Goal: Task Accomplishment & Management: Manage account settings

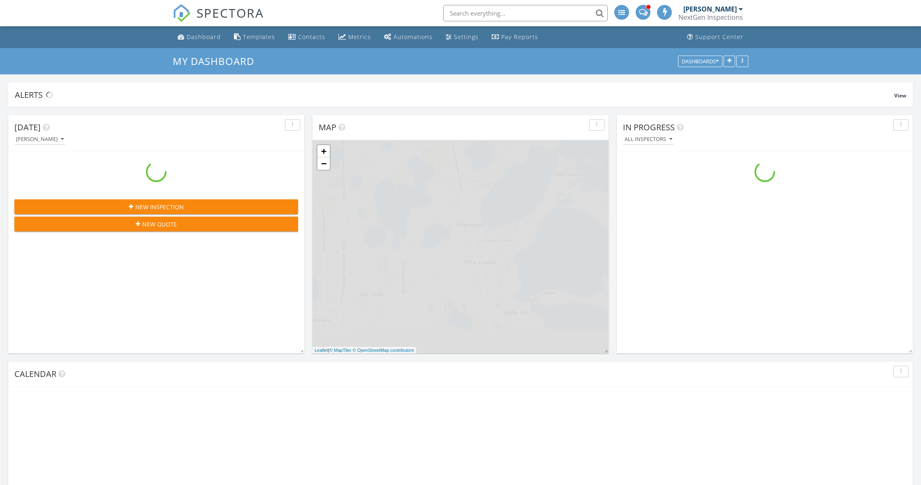
scroll to position [748, 921]
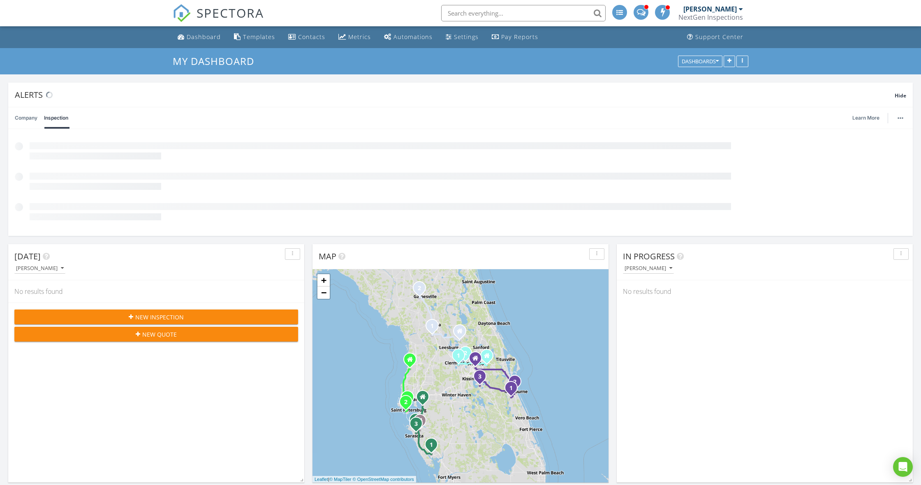
click at [725, 21] on div "NextGen Inspections" at bounding box center [710, 17] width 65 height 8
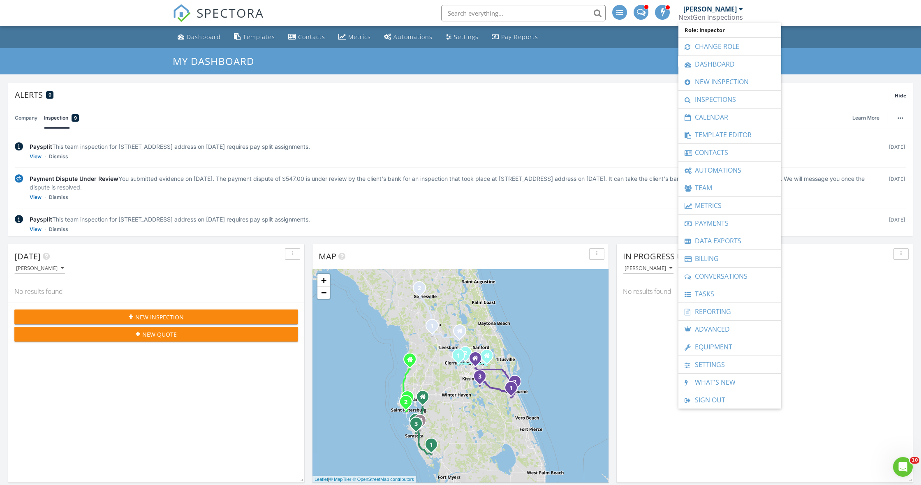
scroll to position [0, 0]
click at [708, 185] on link "Team" at bounding box center [729, 187] width 95 height 17
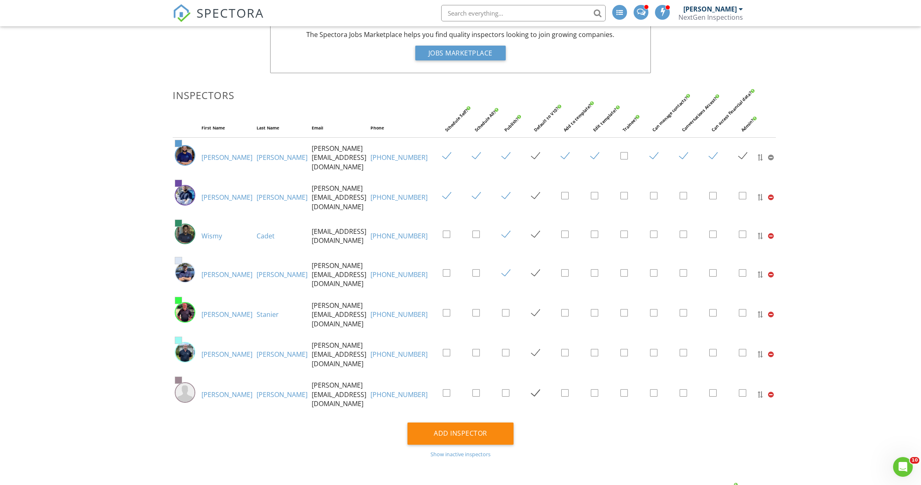
scroll to position [82, 0]
click at [211, 389] on link "[PERSON_NAME]" at bounding box center [226, 393] width 51 height 9
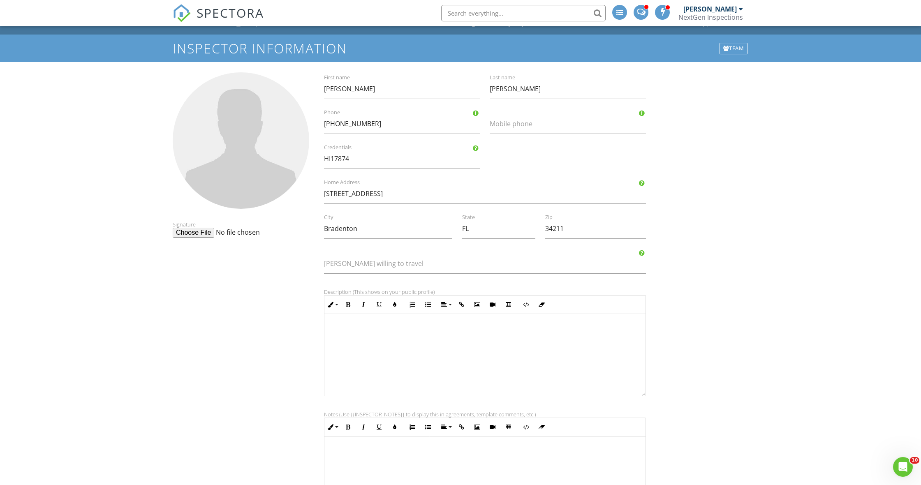
scroll to position [12, 0]
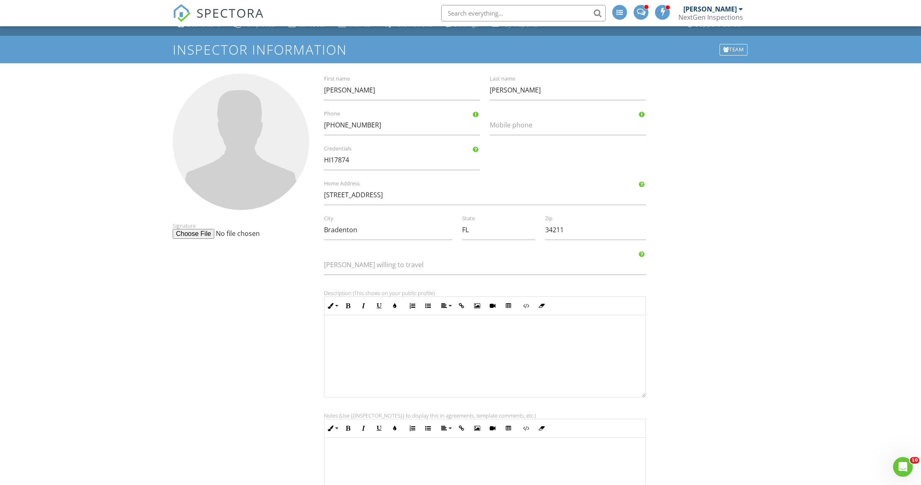
click at [246, 162] on div at bounding box center [241, 142] width 136 height 136
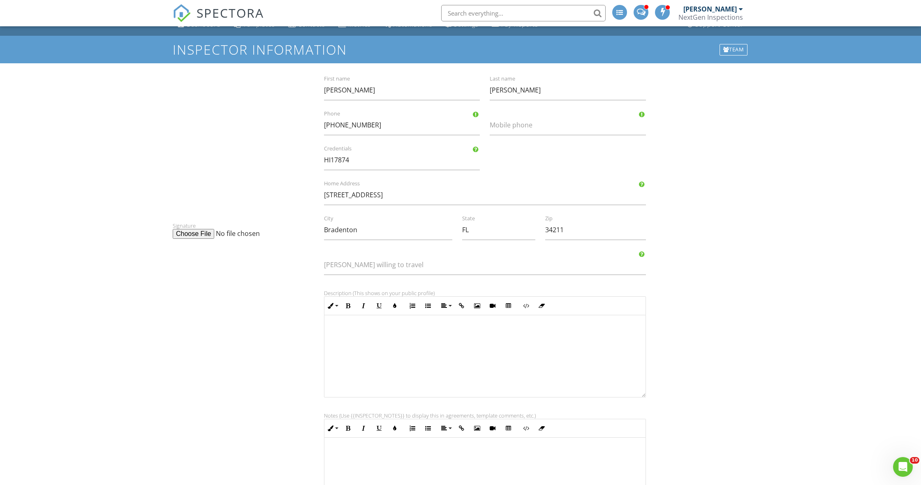
drag, startPoint x: 245, startPoint y: 144, endPoint x: 229, endPoint y: 166, distance: 27.0
click at [229, 166] on div at bounding box center [241, 142] width 136 height 136
click at [251, 176] on div at bounding box center [241, 142] width 136 height 136
type input "C:\fakepath\IMG_3329.HEIC"
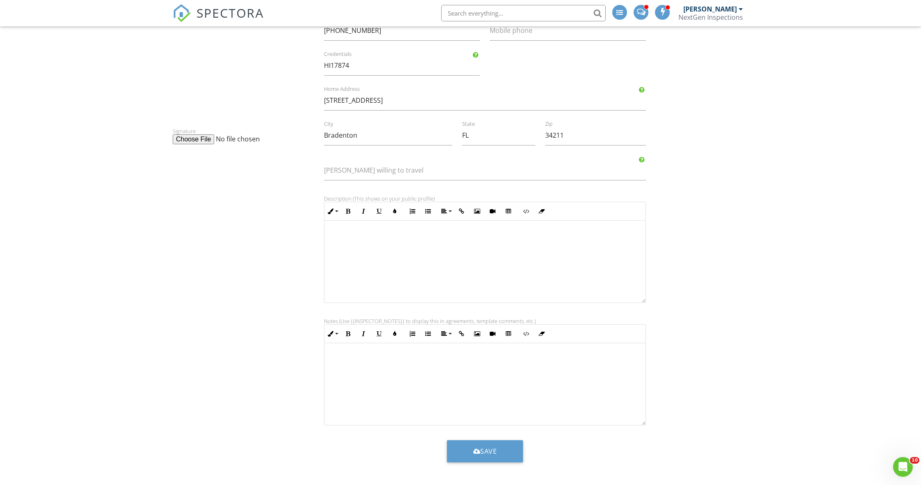
scroll to position [107, 0]
click at [473, 450] on div "submit" at bounding box center [476, 451] width 7 height 7
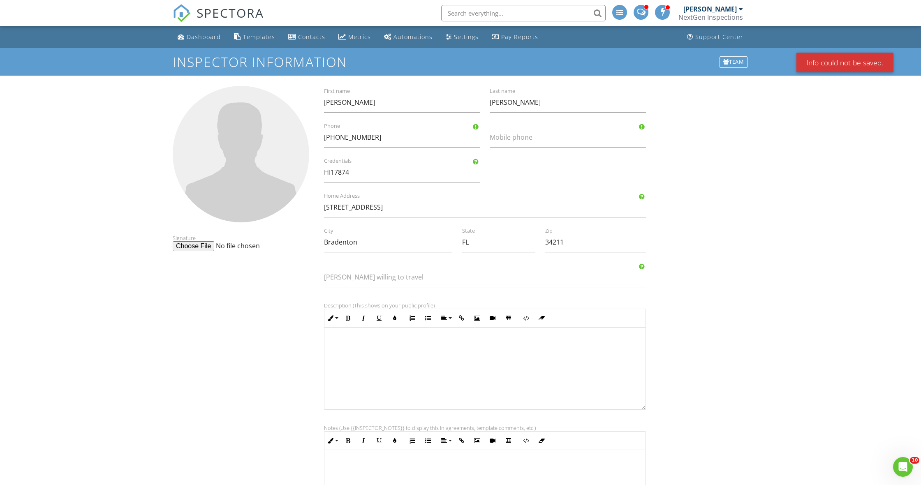
click at [256, 204] on div at bounding box center [241, 154] width 136 height 136
click at [244, 197] on div at bounding box center [241, 154] width 136 height 136
type input "C:\fakepath\IMG_3329.HEIC"
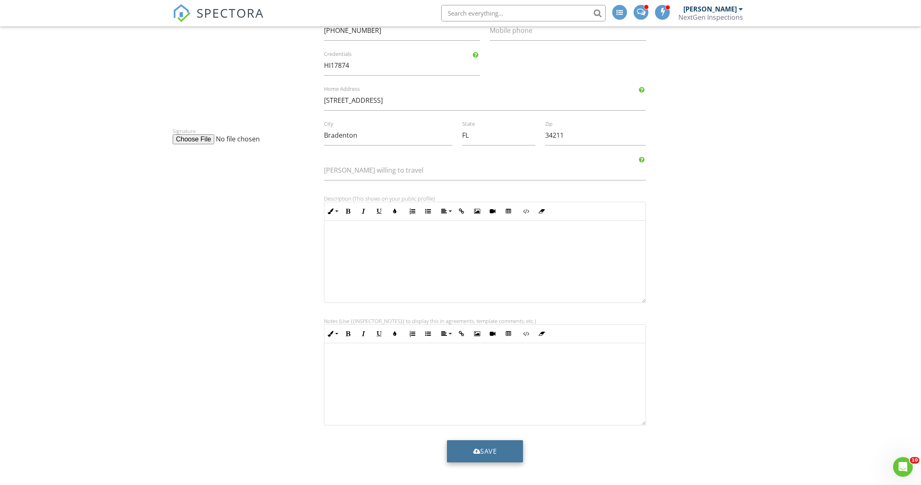
scroll to position [107, 0]
click at [473, 457] on button "Save" at bounding box center [485, 451] width 76 height 22
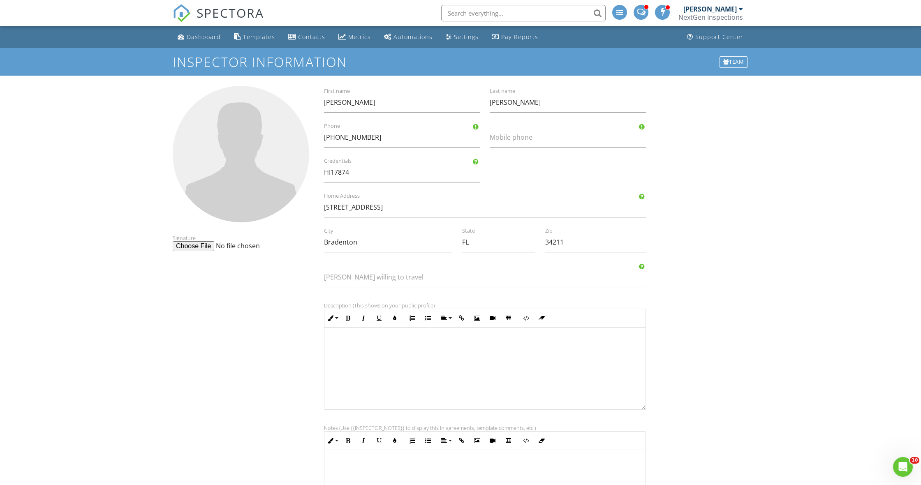
click at [216, 187] on div at bounding box center [241, 154] width 136 height 136
type input "C:\fakepath\IMG_3329.HEIC"
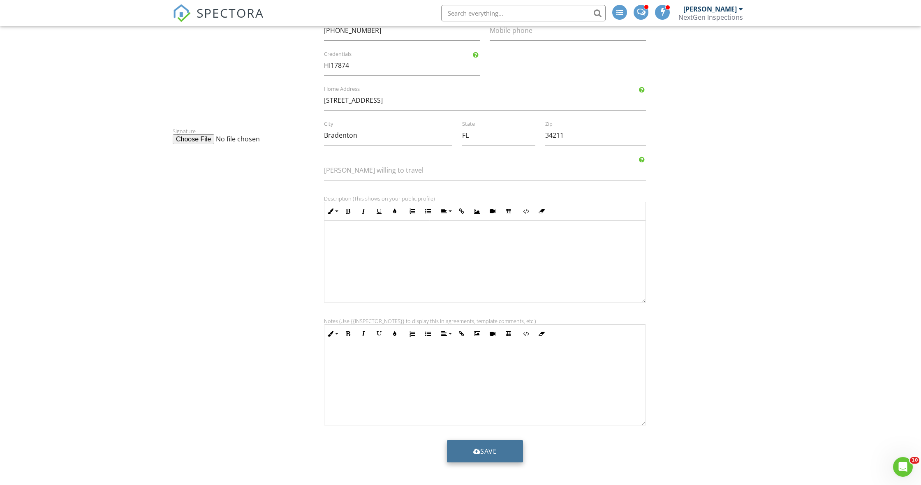
click at [506, 446] on button "Save" at bounding box center [485, 451] width 76 height 22
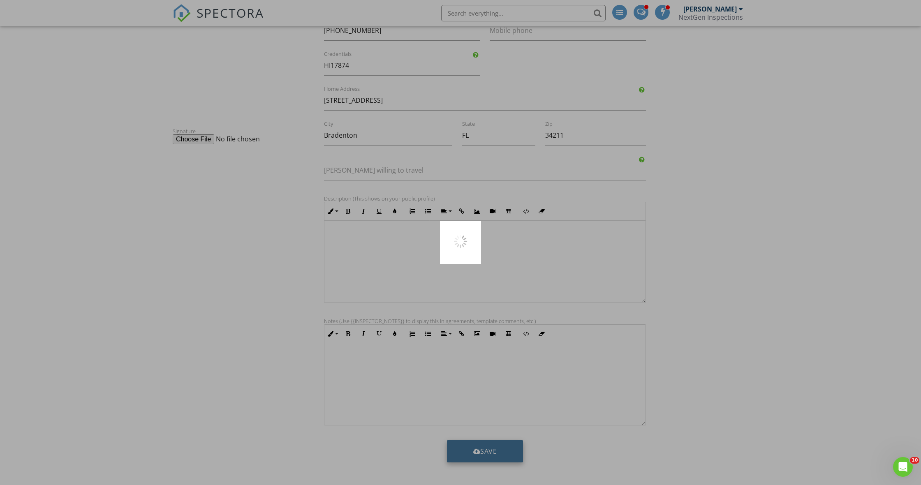
scroll to position [107, 0]
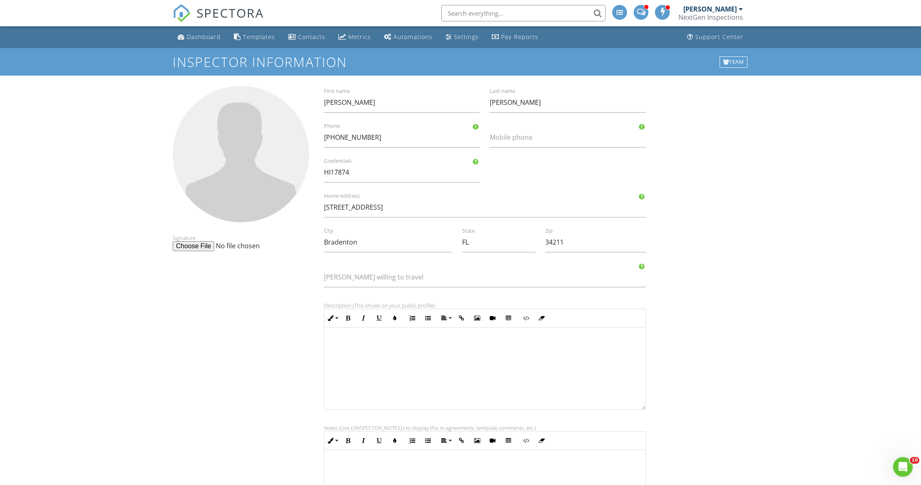
click at [252, 147] on div at bounding box center [241, 154] width 136 height 136
type input "C:\fakepath\IMG_3329.jpeg"
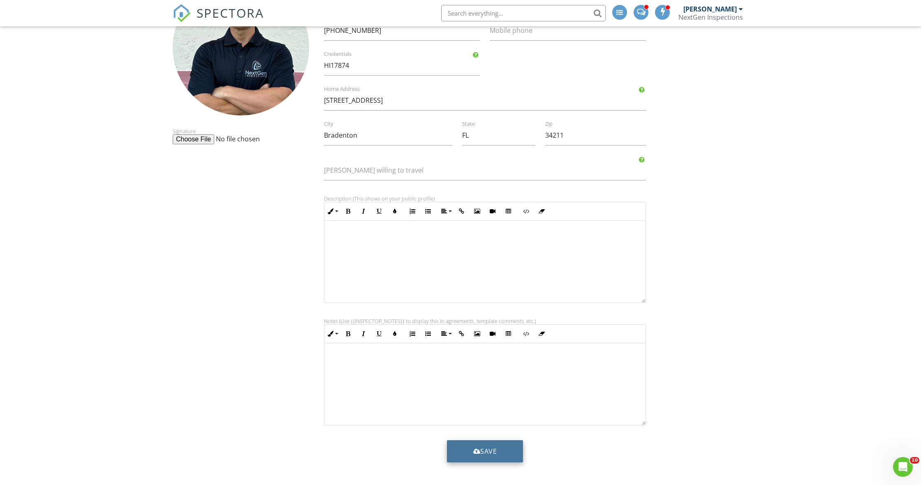
scroll to position [107, 0]
click at [487, 454] on button "Save" at bounding box center [485, 451] width 76 height 22
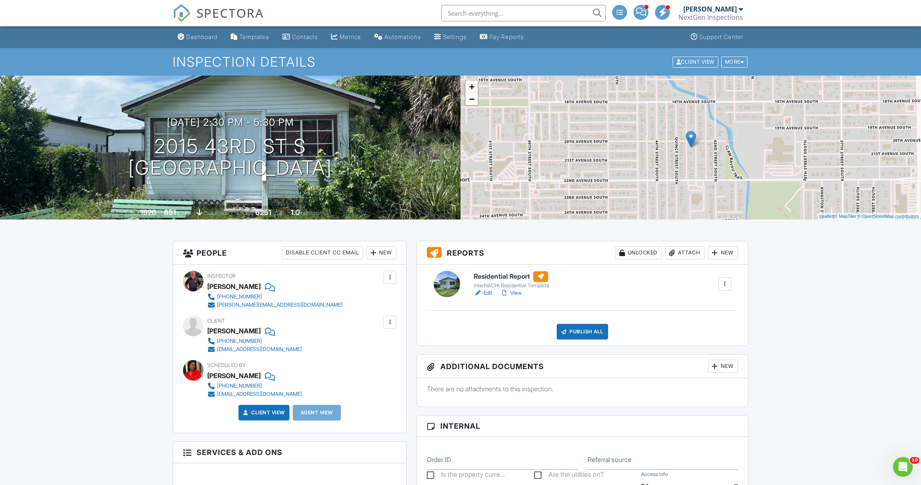
click at [582, 331] on div "Publish All" at bounding box center [581, 332] width 51 height 16
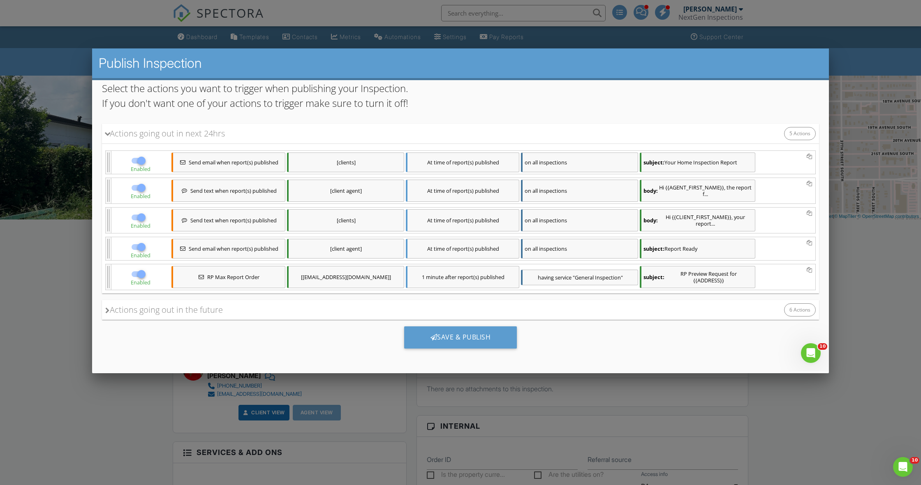
scroll to position [63, 0]
click at [419, 332] on div "Save & Publish" at bounding box center [460, 337] width 113 height 22
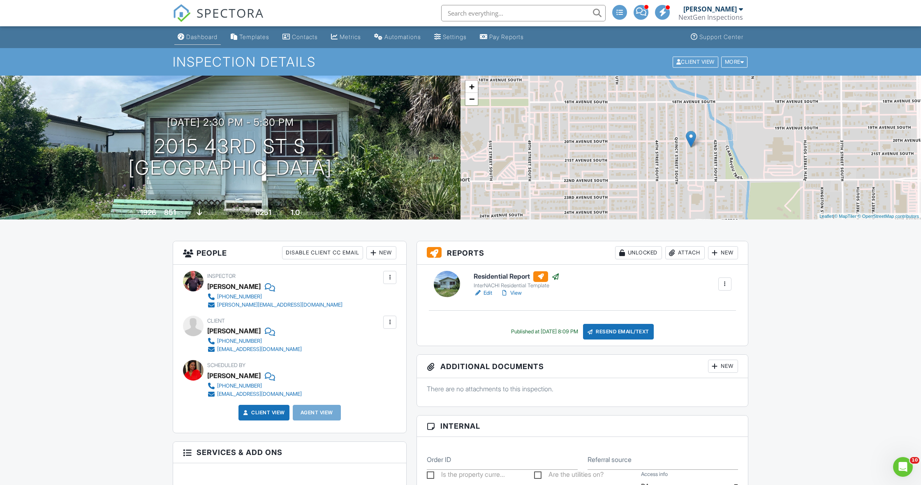
click at [204, 44] on link "Dashboard" at bounding box center [197, 37] width 46 height 15
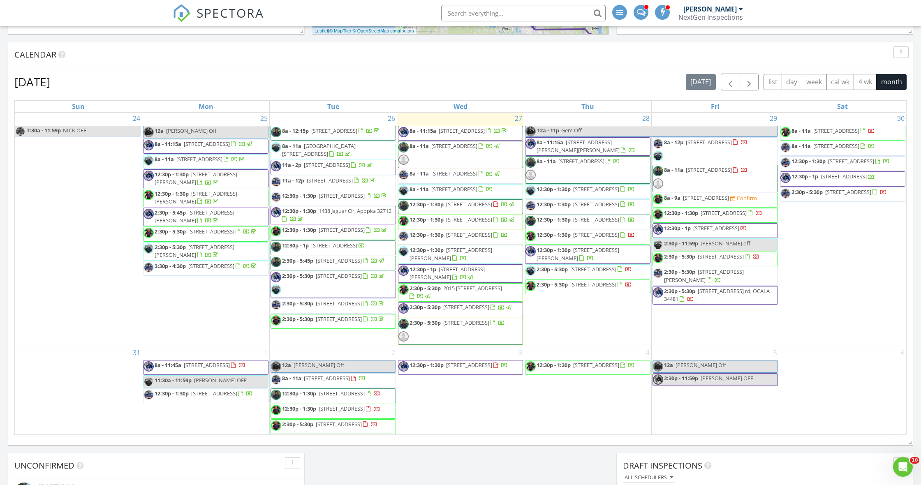
scroll to position [1002, 0]
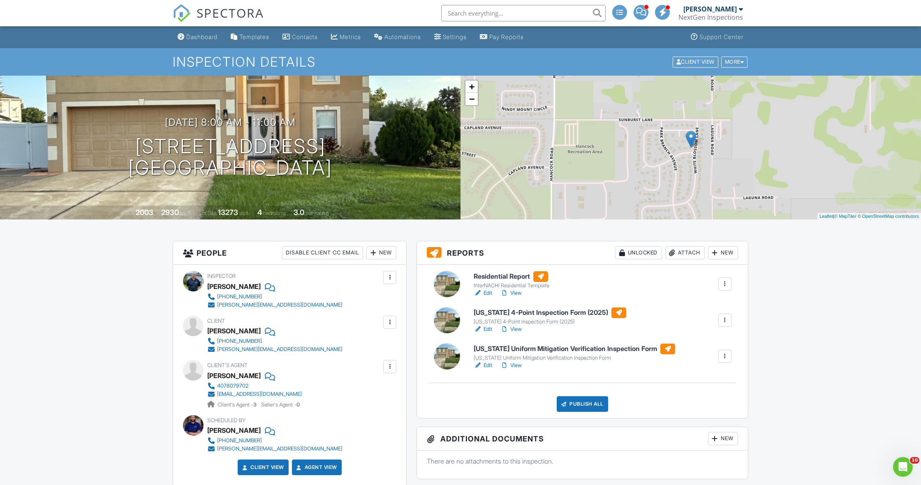
click at [515, 293] on link "View" at bounding box center [510, 293] width 21 height 8
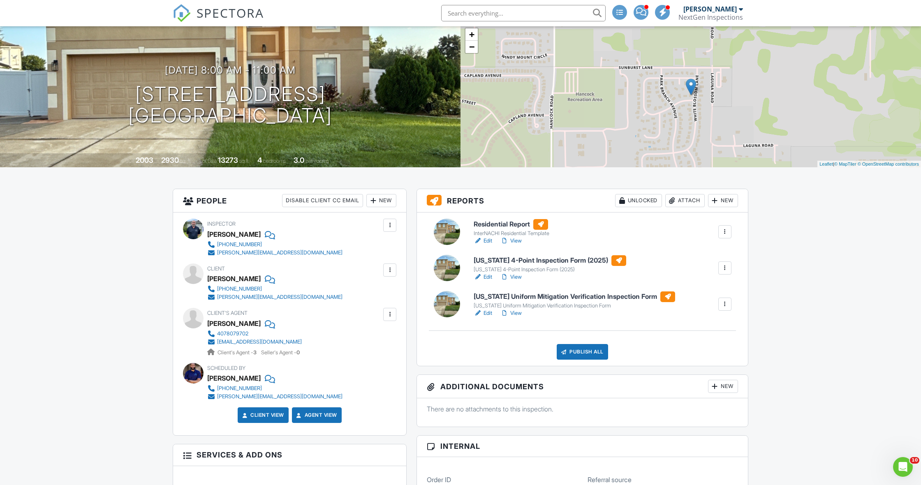
click at [517, 277] on link "View" at bounding box center [510, 277] width 21 height 8
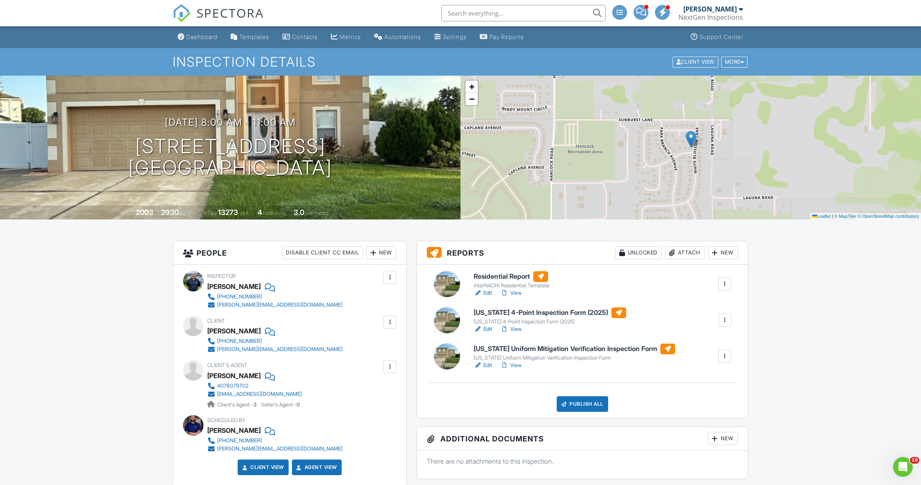
click at [489, 365] on link "Edit" at bounding box center [482, 365] width 18 height 8
click at [516, 330] on link "View" at bounding box center [510, 329] width 21 height 8
click at [488, 330] on link "Edit" at bounding box center [482, 329] width 18 height 8
click at [517, 364] on link "View" at bounding box center [510, 365] width 21 height 8
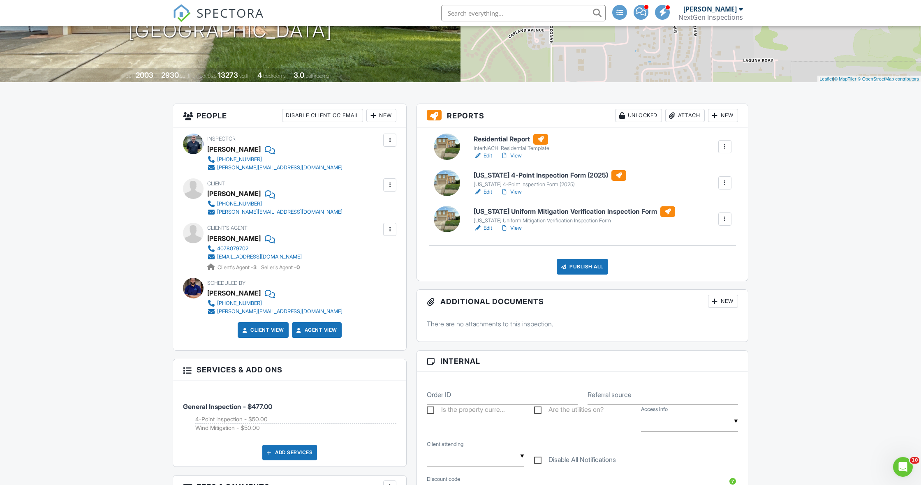
scroll to position [139, 0]
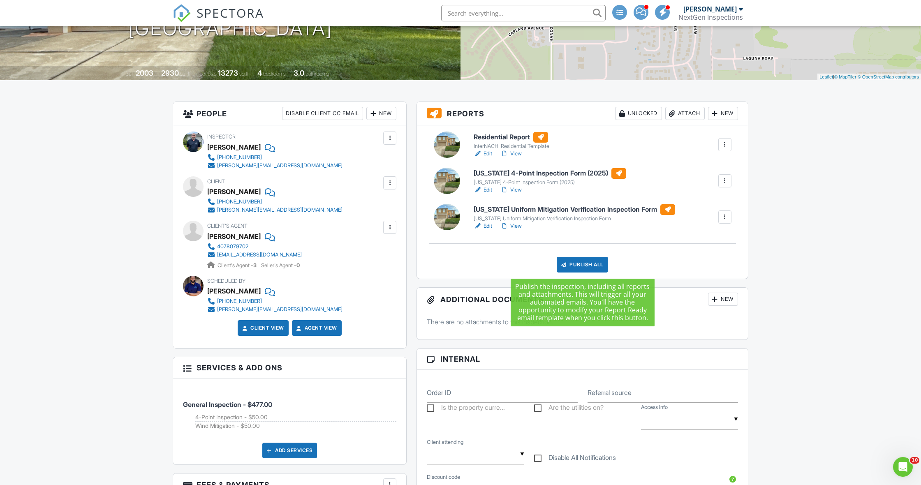
click at [583, 264] on div "Publish All" at bounding box center [581, 265] width 51 height 16
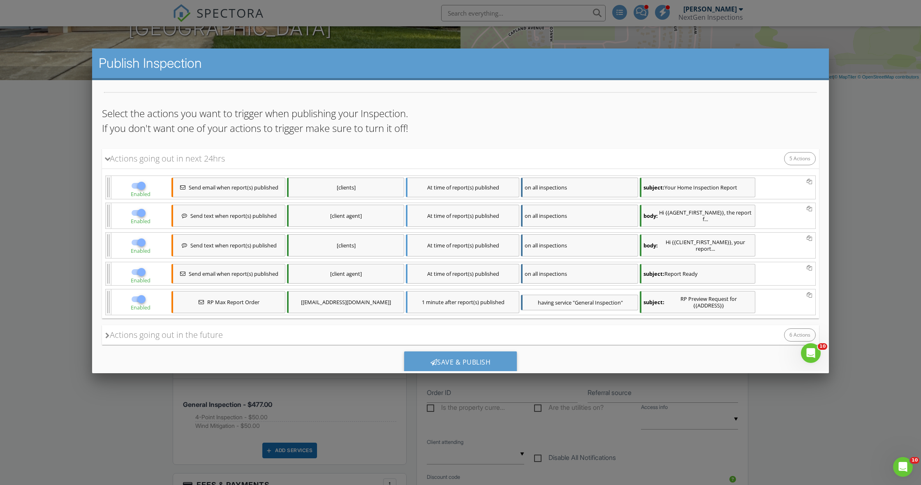
scroll to position [0, 0]
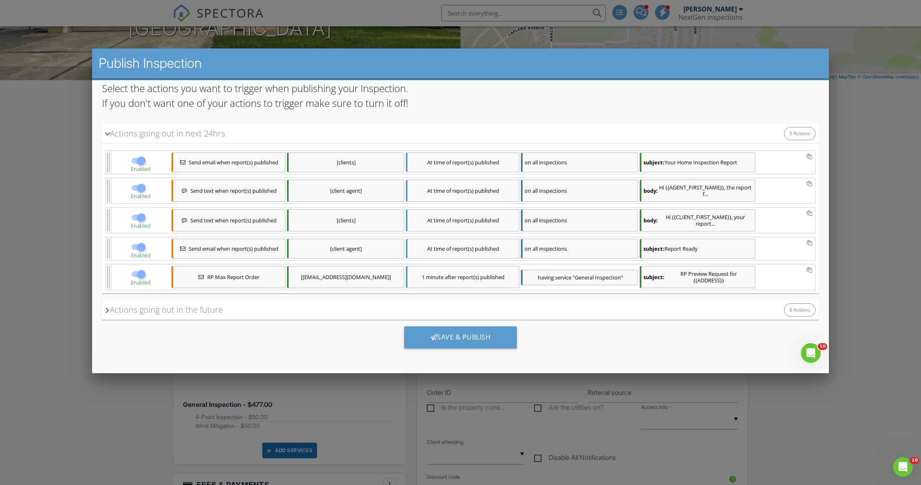
click at [107, 312] on icon at bounding box center [107, 310] width 5 height 6
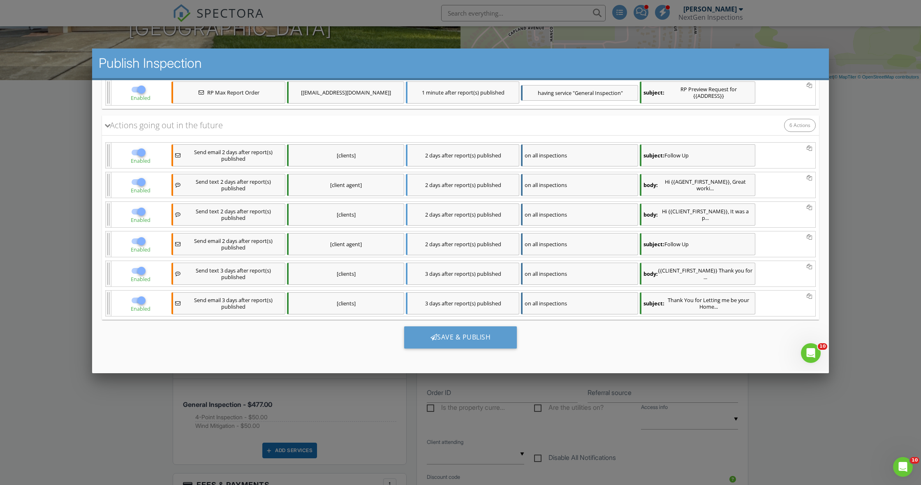
scroll to position [279, 0]
click at [137, 184] on div at bounding box center [141, 182] width 14 height 14
checkbox input "false"
drag, startPoint x: 139, startPoint y: 241, endPoint x: 147, endPoint y: 241, distance: 8.6
click at [138, 241] on div at bounding box center [141, 241] width 14 height 14
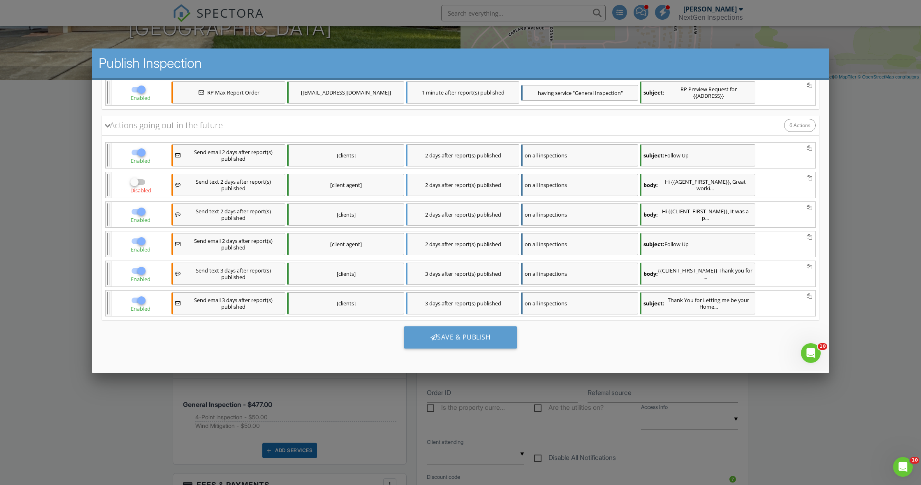
checkbox input "false"
click at [421, 335] on div "Save & Publish" at bounding box center [460, 337] width 113 height 22
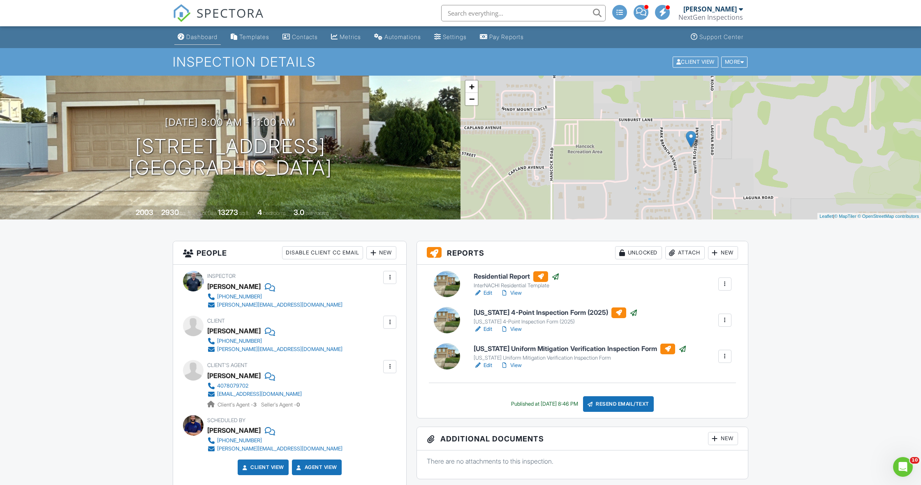
click at [182, 36] on div "Dashboard" at bounding box center [181, 36] width 7 height 7
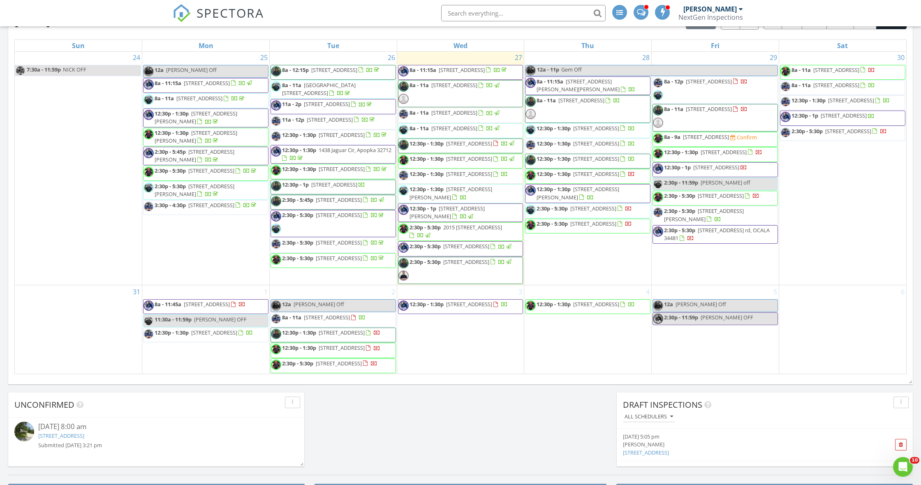
scroll to position [1011, 0]
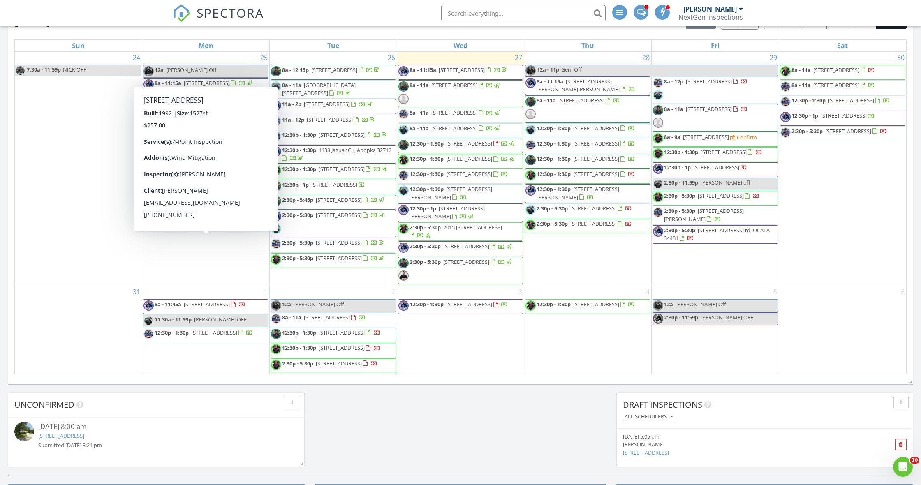
click at [13, 259] on div "August 2025 today list day week cal wk 4 wk month Sun Mon Tue Wed Thu Fri Sat 2…" at bounding box center [460, 194] width 904 height 374
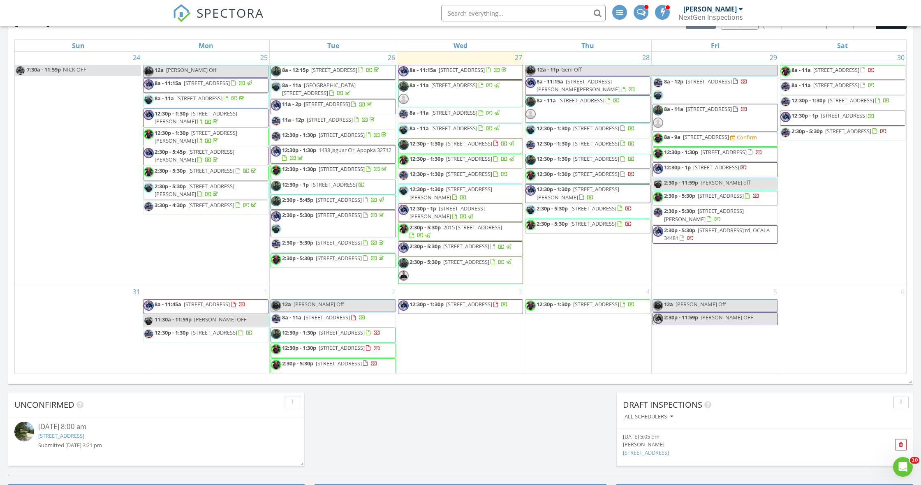
click at [460, 201] on span "858 Bethune Ave, Winter Garden 34787" at bounding box center [450, 192] width 83 height 15
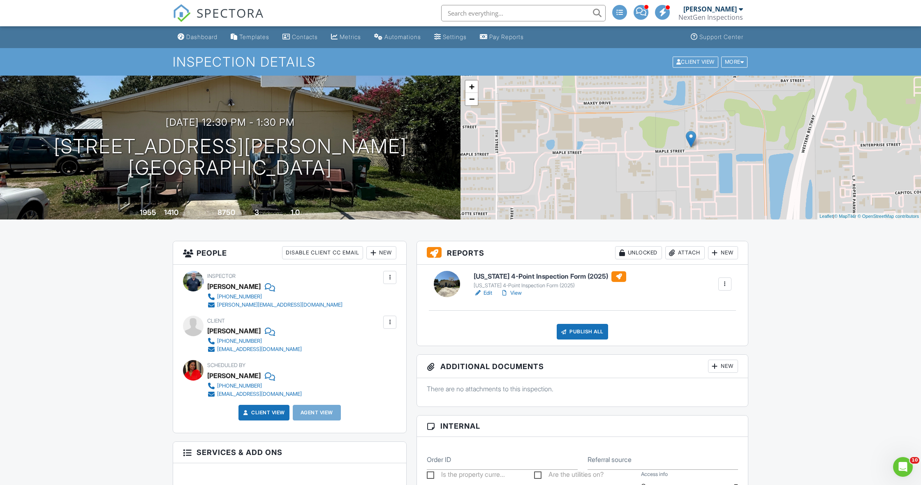
click at [513, 292] on link "View" at bounding box center [510, 293] width 21 height 8
click at [487, 293] on link "Edit" at bounding box center [482, 293] width 18 height 8
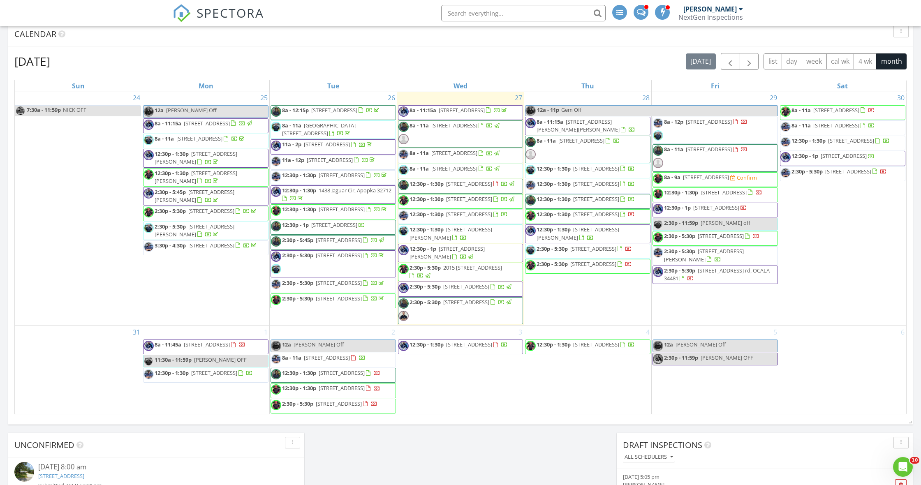
scroll to position [1020, 0]
click at [476, 199] on div at bounding box center [460, 242] width 921 height 485
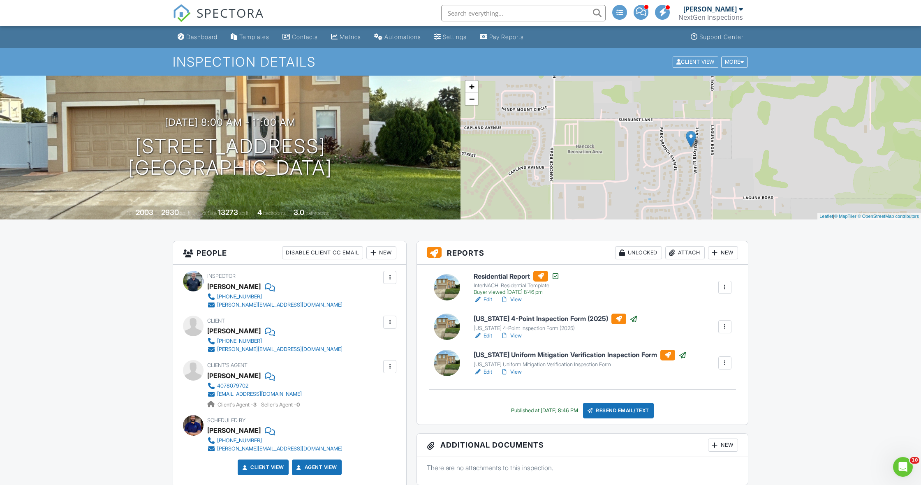
click at [518, 299] on link "View" at bounding box center [510, 300] width 21 height 8
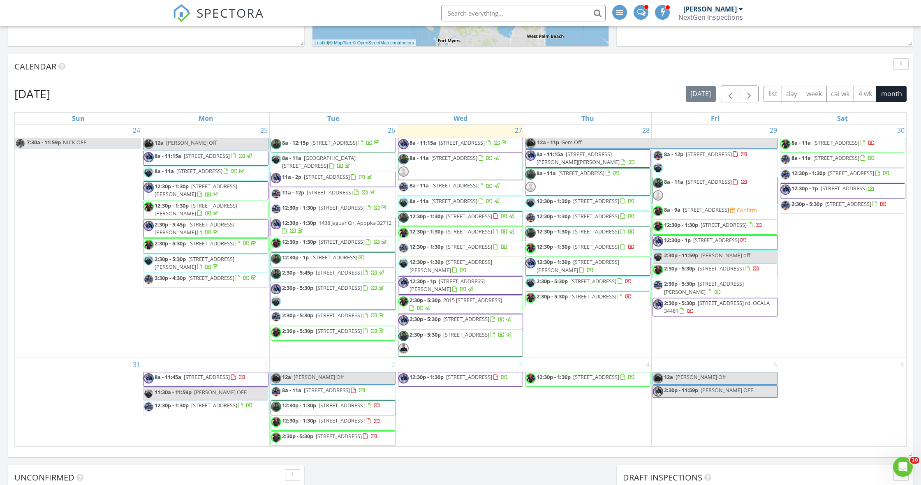
scroll to position [1006, 0]
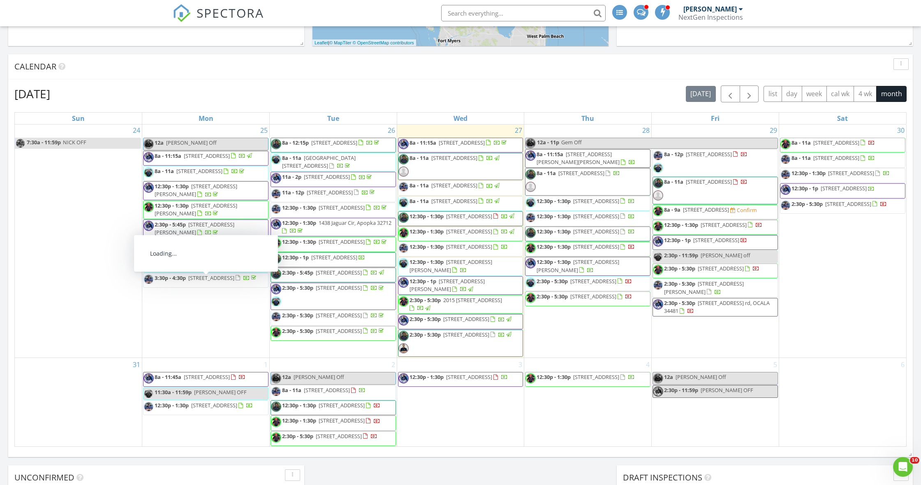
click at [476, 273] on span "[STREET_ADDRESS][PERSON_NAME]" at bounding box center [450, 265] width 83 height 15
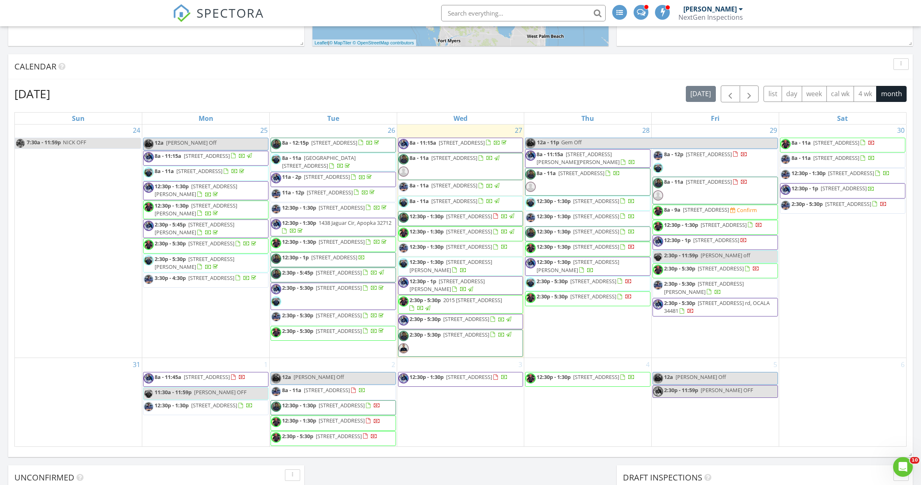
click at [476, 316] on div at bounding box center [460, 242] width 921 height 485
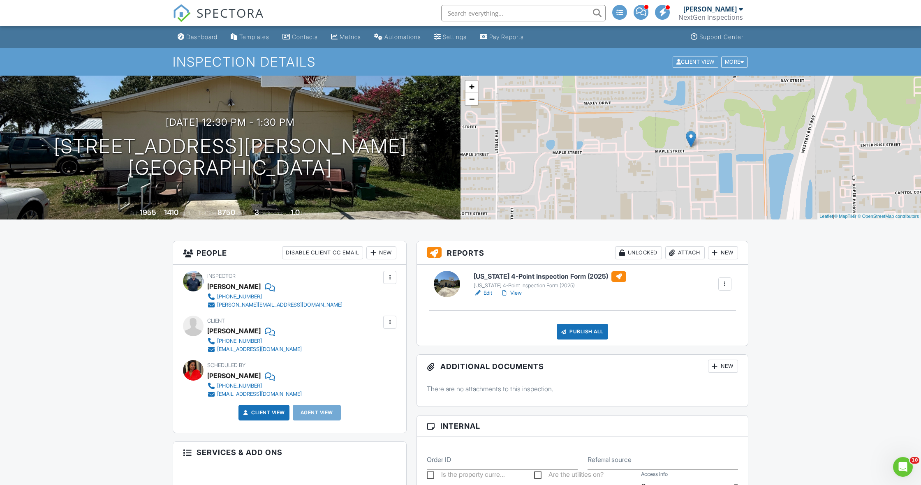
click at [515, 294] on link "View" at bounding box center [510, 293] width 21 height 8
click at [484, 293] on link "Edit" at bounding box center [482, 293] width 18 height 8
click at [568, 332] on div "Publish All" at bounding box center [581, 332] width 51 height 16
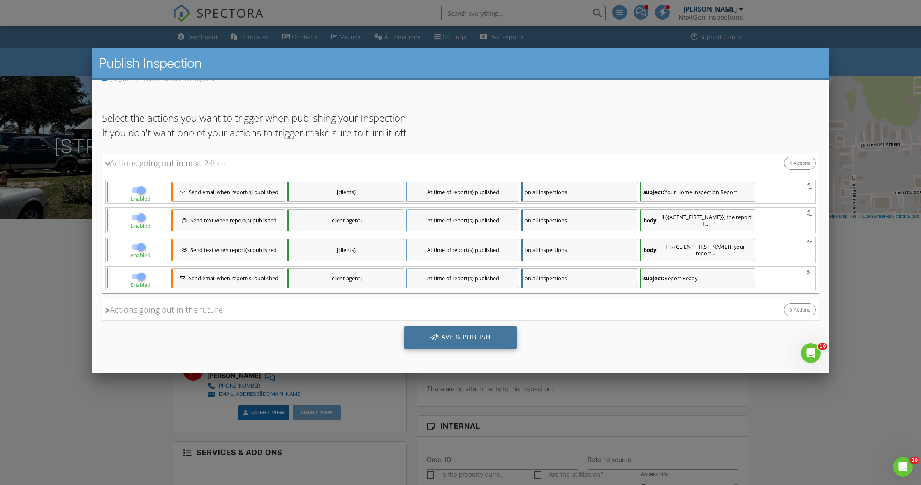
scroll to position [33, 0]
click at [434, 339] on div at bounding box center [433, 337] width 7 height 7
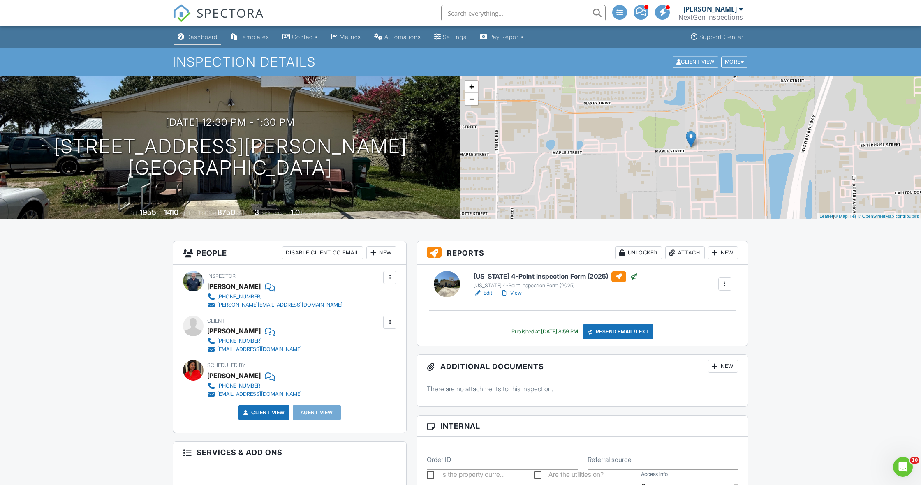
click at [187, 37] on div "Dashboard" at bounding box center [201, 36] width 31 height 7
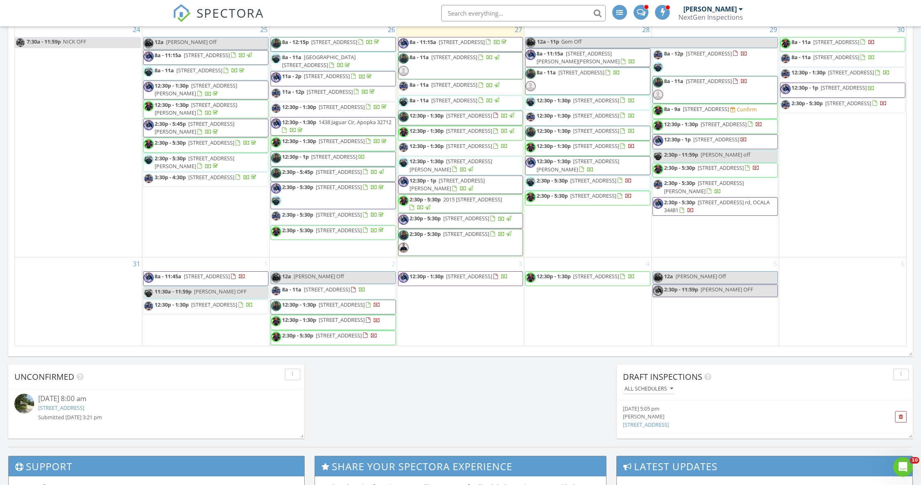
scroll to position [990, 0]
click at [300, 351] on div "August 2025 today list day week cal wk 4 wk month Sun Mon Tue Wed Thu Fri Sat 2…" at bounding box center [460, 166] width 904 height 374
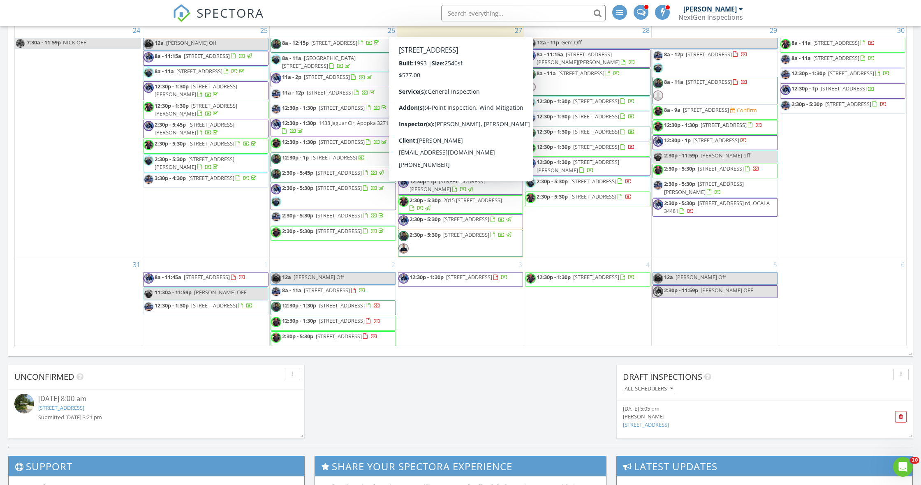
click at [501, 79] on span "8a - 11a 104 Fountain St, Port Charlotte 33953" at bounding box center [449, 66] width 102 height 25
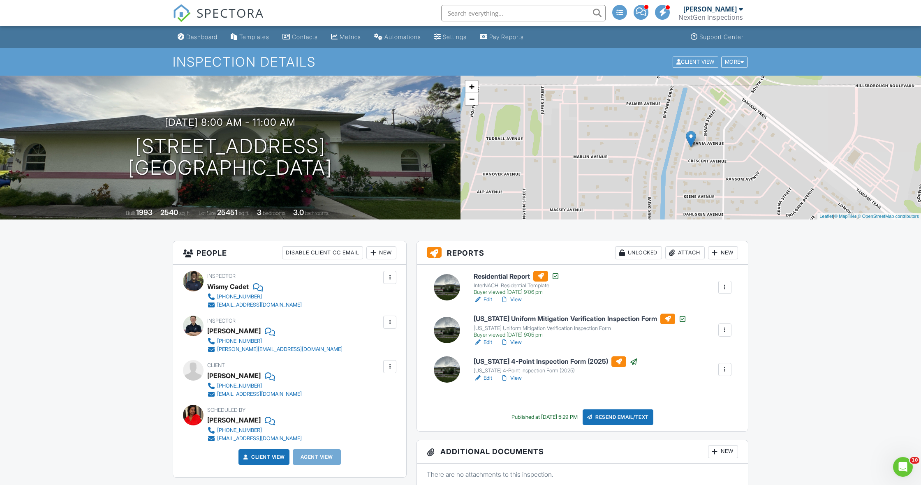
click at [390, 321] on div at bounding box center [390, 322] width 8 height 8
click at [184, 39] on div "Dashboard" at bounding box center [181, 36] width 7 height 7
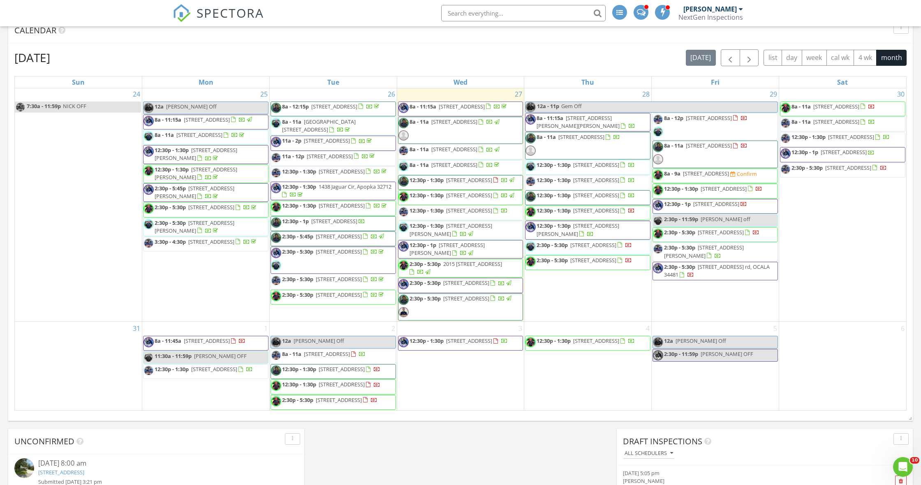
scroll to position [998, 0]
click at [454, 184] on span "4711 53rd Ave E, Bradenton 34203" at bounding box center [469, 179] width 46 height 7
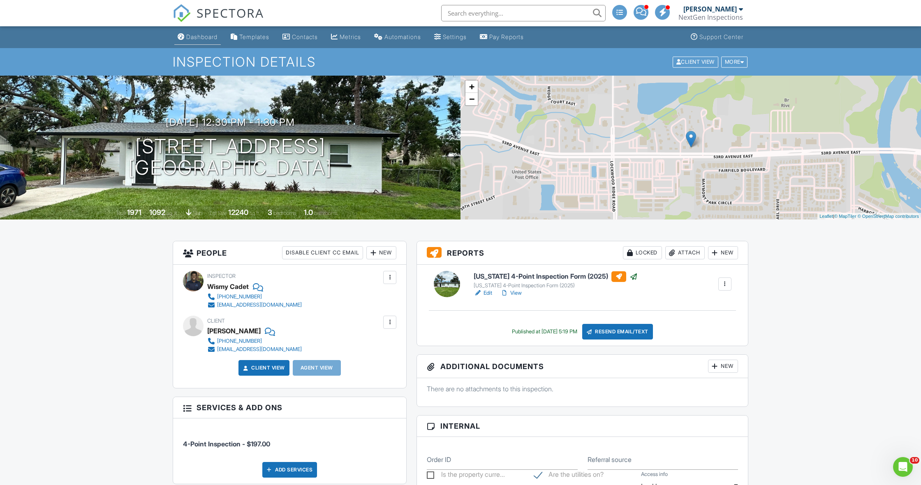
click at [187, 33] on link "Dashboard" at bounding box center [197, 37] width 46 height 15
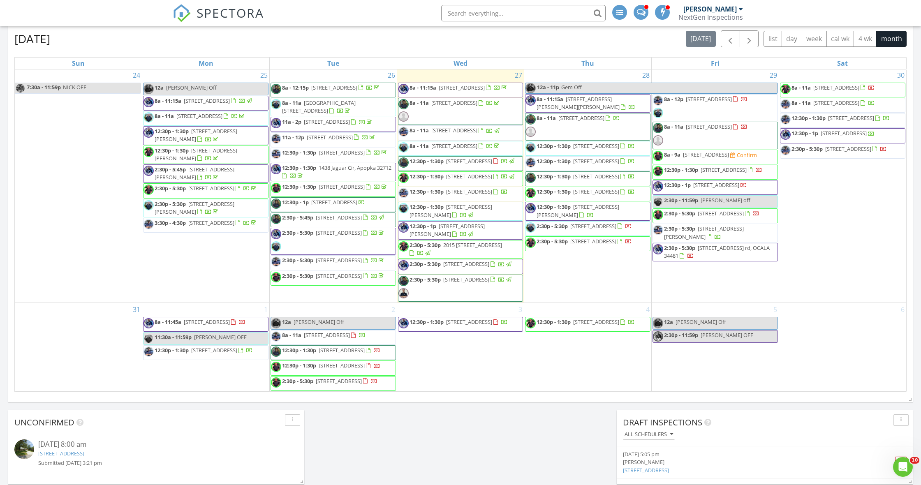
scroll to position [1055, 0]
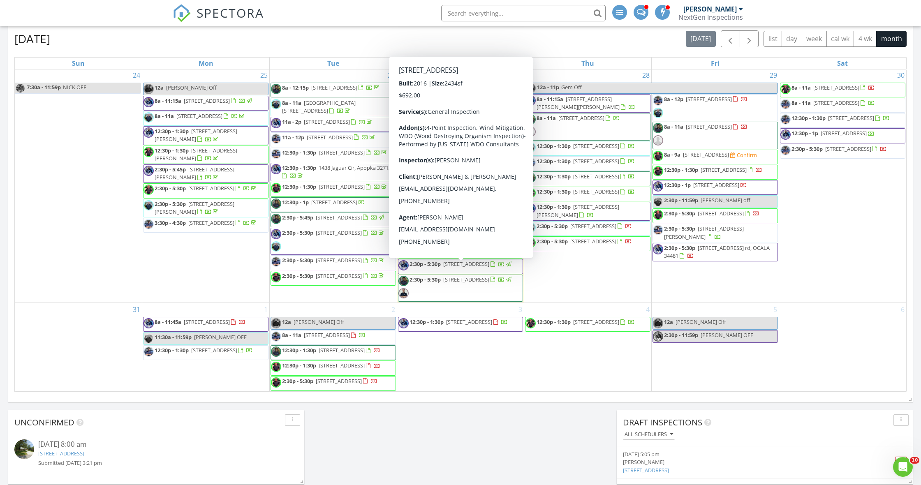
click at [420, 268] on span "2:30p - 5:30p" at bounding box center [424, 263] width 31 height 7
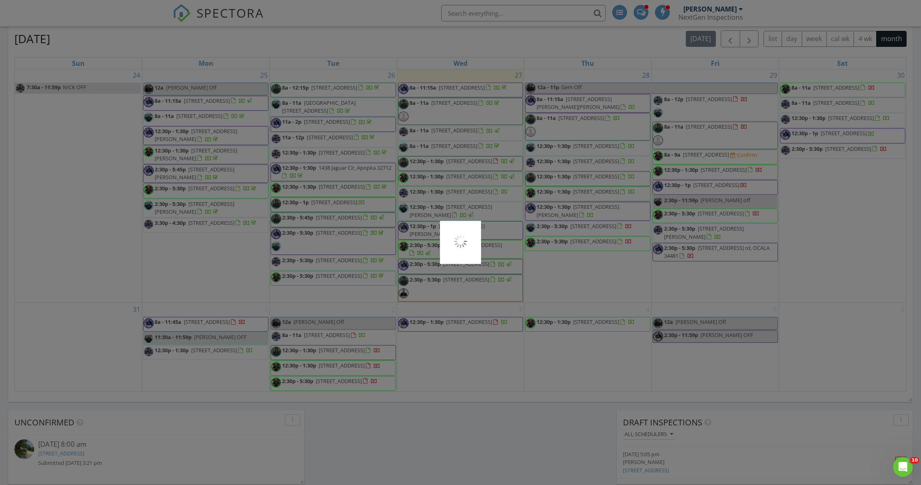
click at [420, 270] on div at bounding box center [460, 242] width 921 height 485
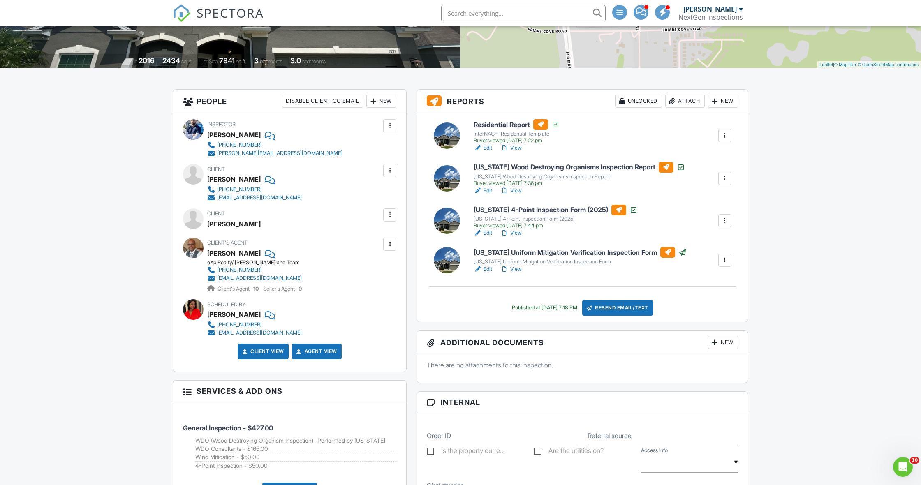
click at [390, 247] on div at bounding box center [390, 244] width 8 height 8
click at [367, 267] on li "Edit" at bounding box center [370, 269] width 42 height 21
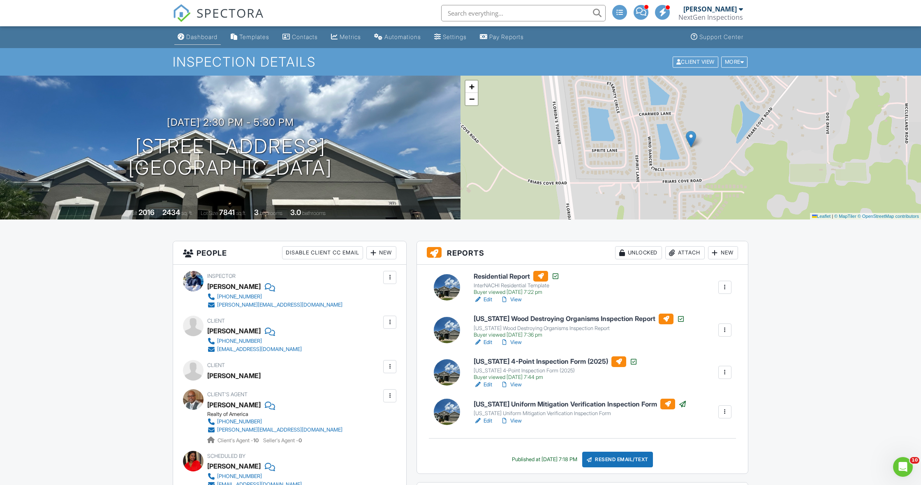
click at [205, 38] on div "Dashboard" at bounding box center [201, 36] width 31 height 7
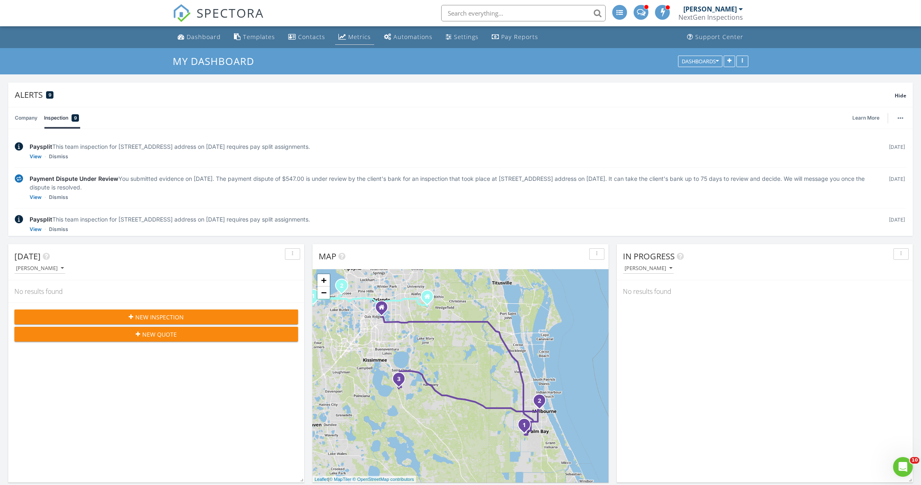
click at [353, 39] on div "Metrics" at bounding box center [359, 37] width 23 height 8
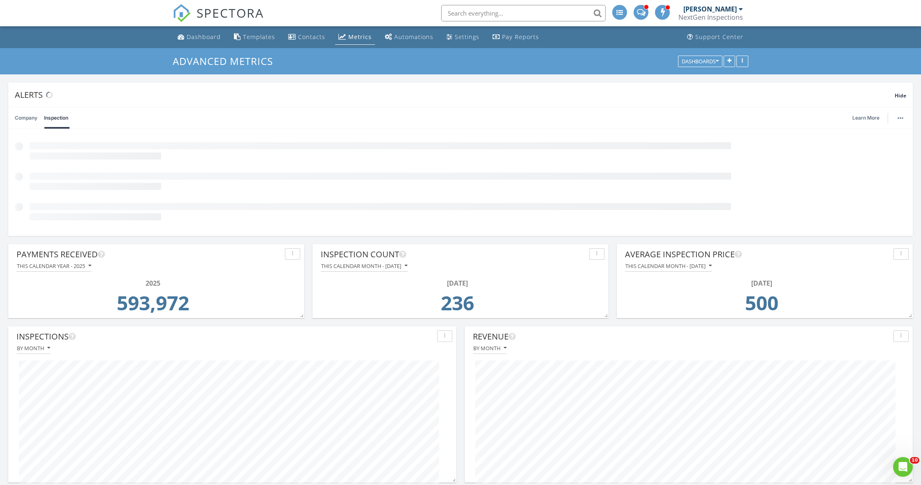
click at [69, 263] on div "This calendar year - 2025" at bounding box center [54, 266] width 74 height 6
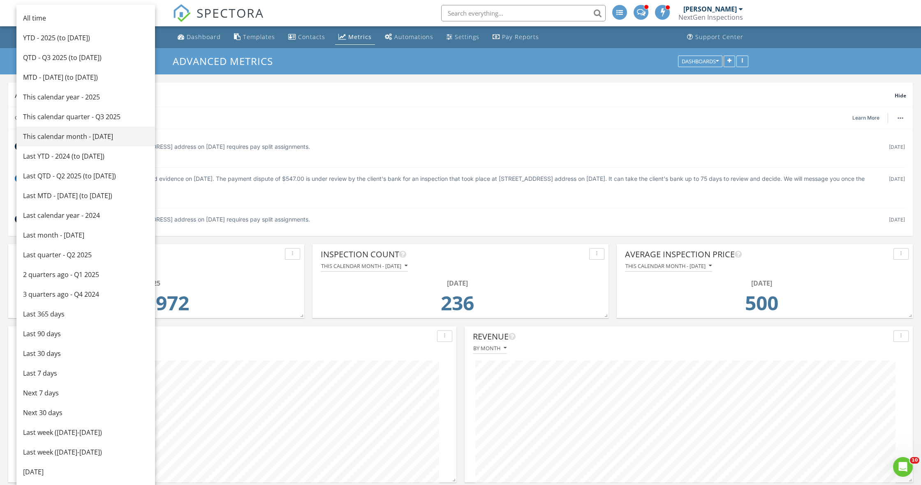
click at [95, 137] on div "This calendar month - August 2025" at bounding box center [85, 137] width 125 height 10
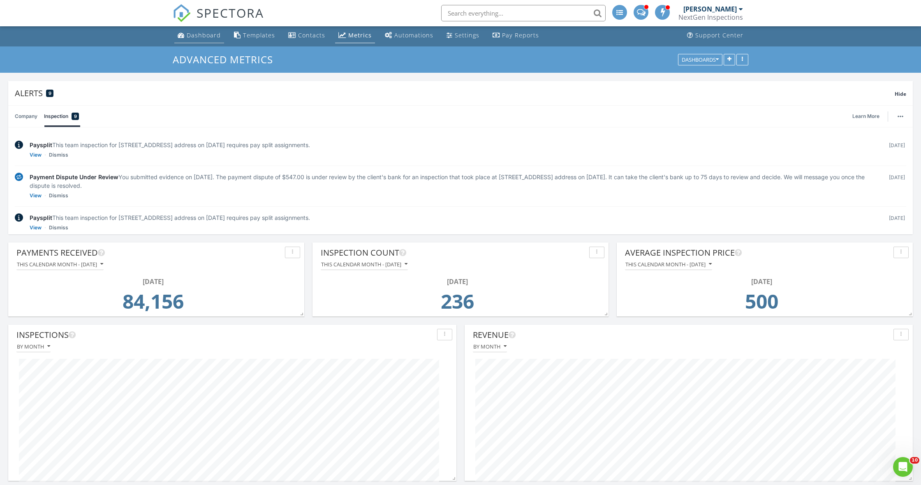
click at [204, 39] on link "Dashboard" at bounding box center [199, 35] width 50 height 15
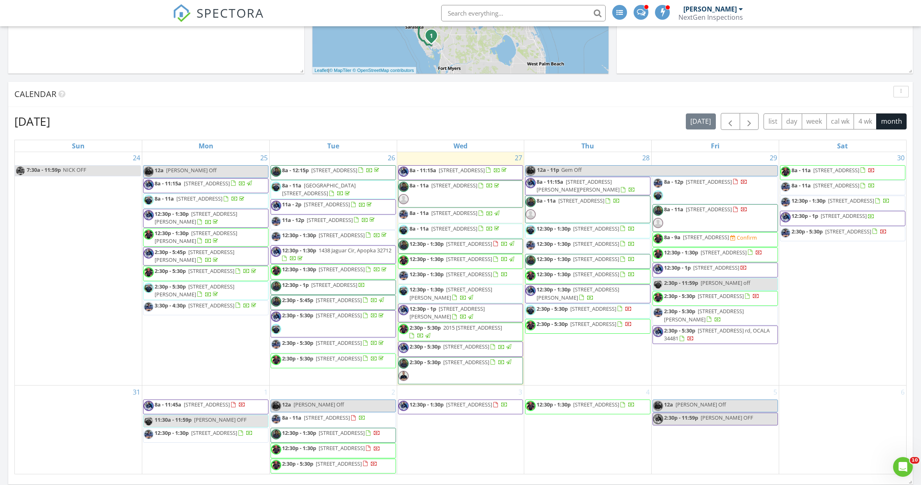
scroll to position [1076, 0]
click at [718, 18] on div "NextGen Inspections" at bounding box center [710, 17] width 65 height 8
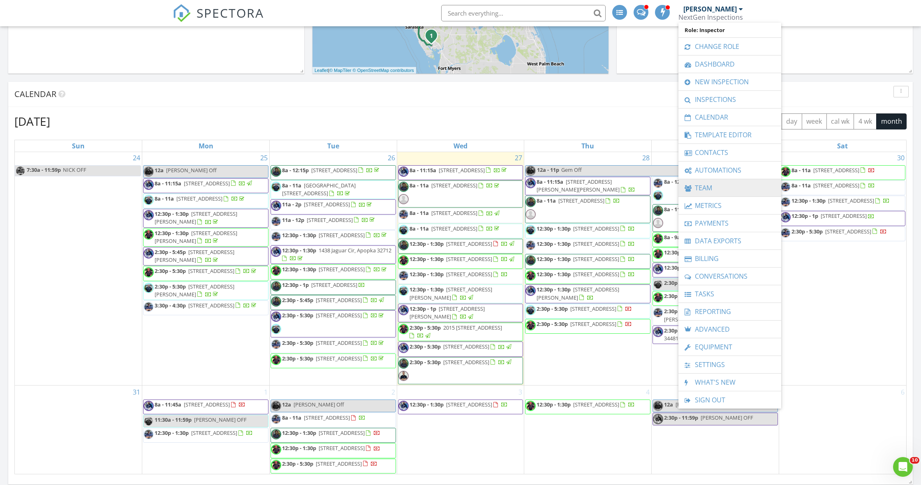
click at [715, 187] on link "Team" at bounding box center [729, 187] width 95 height 17
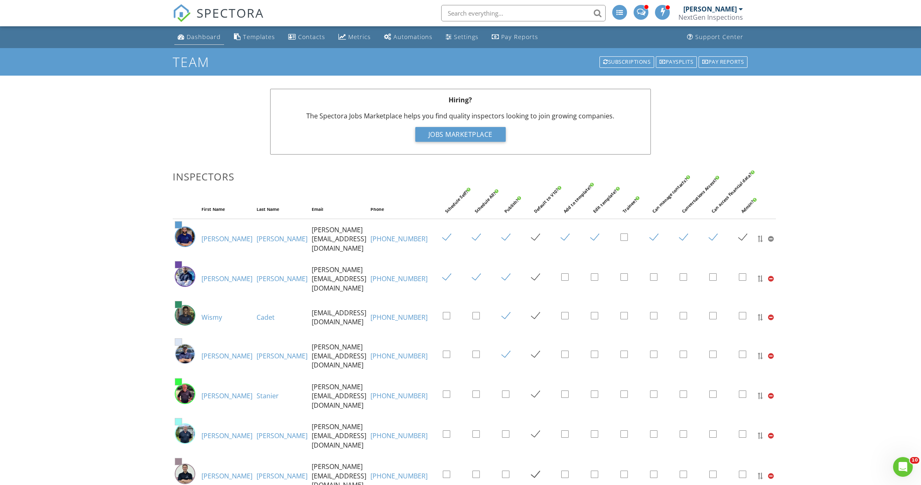
click at [188, 36] on div "Dashboard" at bounding box center [204, 37] width 34 height 8
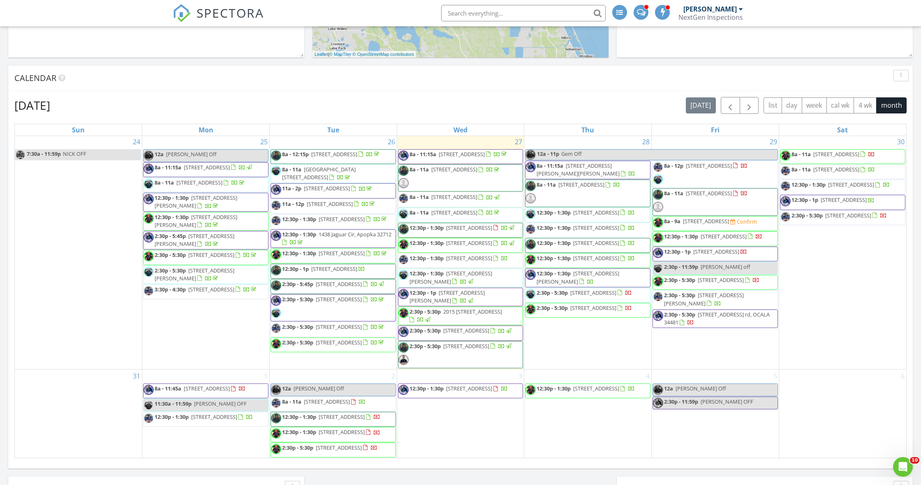
scroll to position [1013, 0]
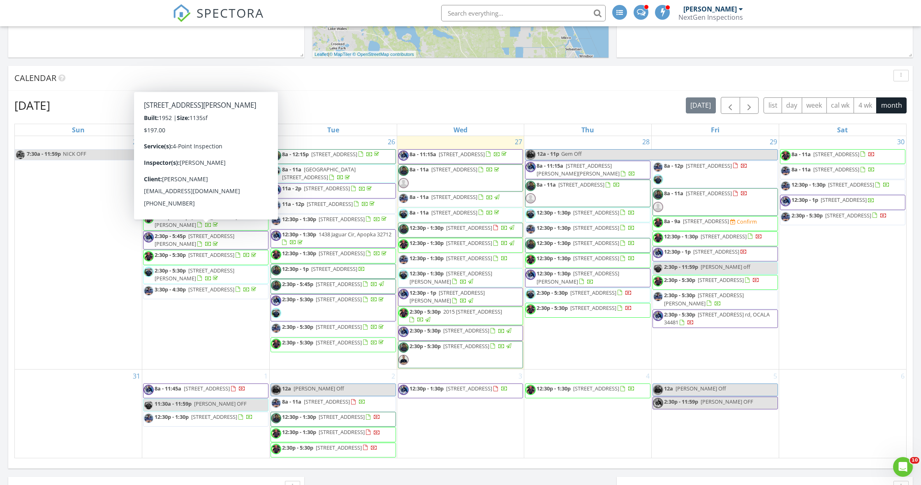
click at [9, 266] on div "August 2025 today list day week cal wk 4 wk month Sun Mon Tue Wed Thu Fri Sat 2…" at bounding box center [460, 278] width 904 height 374
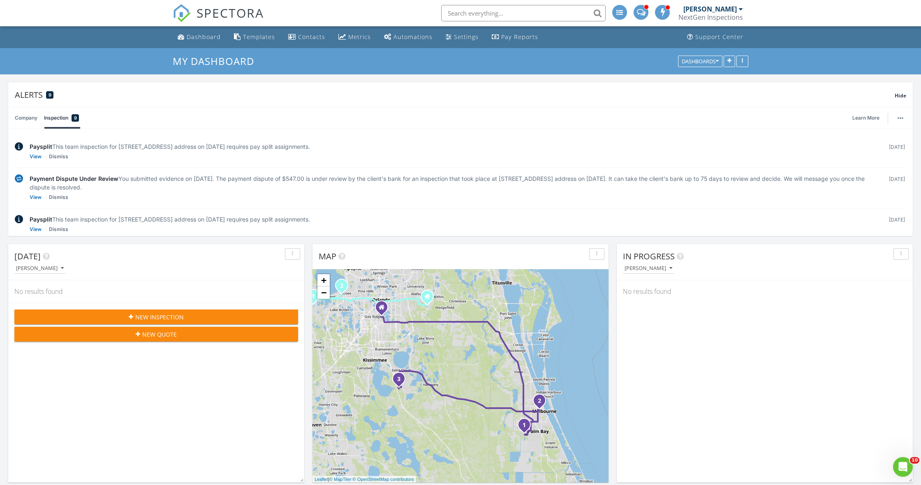
scroll to position [0, 0]
click at [351, 40] on div "Metrics" at bounding box center [359, 37] width 23 height 8
